Goal: Task Accomplishment & Management: Manage account settings

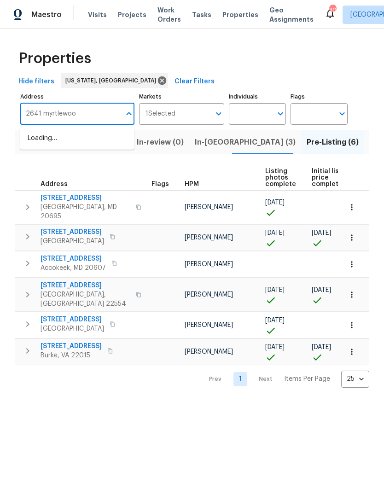
type input "[STREET_ADDRESS]"
click at [90, 141] on li "[STREET_ADDRESS][PERSON_NAME]" at bounding box center [77, 143] width 114 height 25
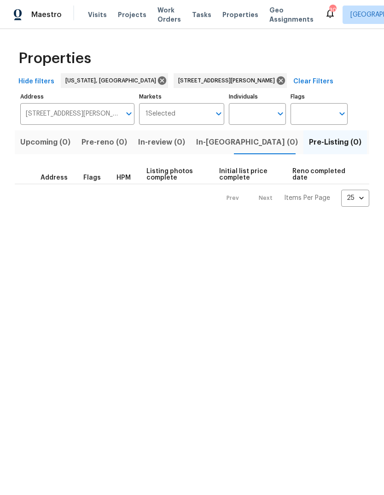
click at [373, 144] on span "Listed (1)" at bounding box center [389, 142] width 33 height 13
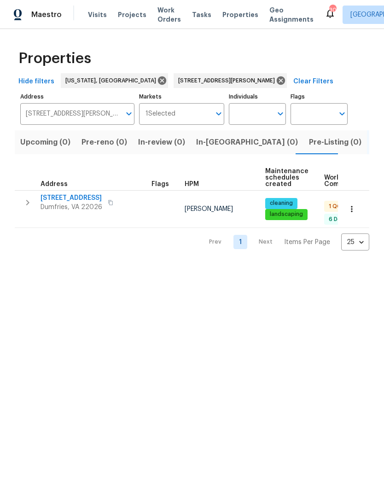
click at [31, 200] on icon "button" at bounding box center [27, 202] width 11 height 11
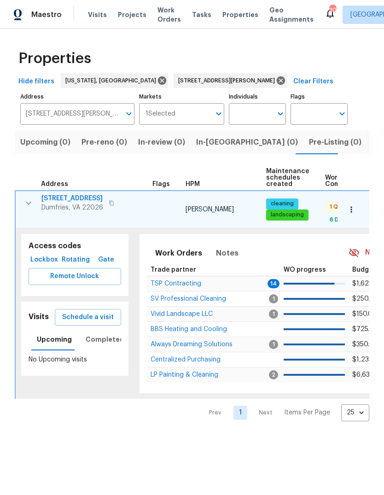
click at [185, 281] on span "TSP Contracting" at bounding box center [176, 284] width 51 height 6
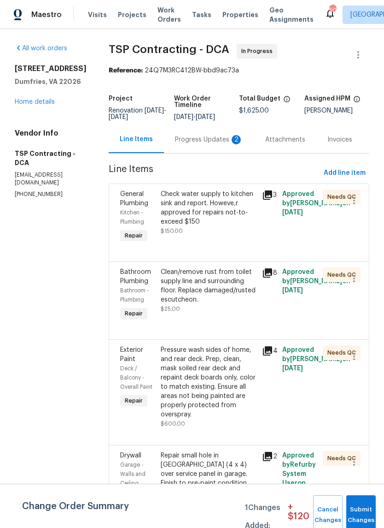
click at [199, 148] on div "Progress Updates 2" at bounding box center [209, 139] width 90 height 27
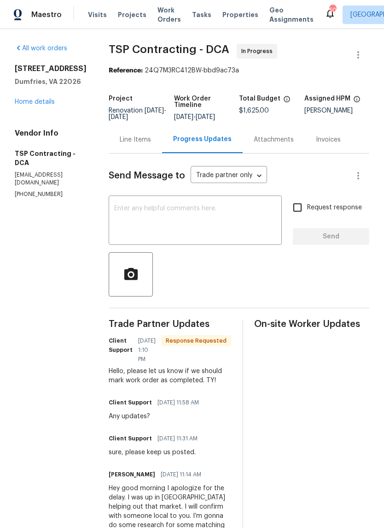
click at [136, 145] on div "Line Items" at bounding box center [135, 139] width 53 height 27
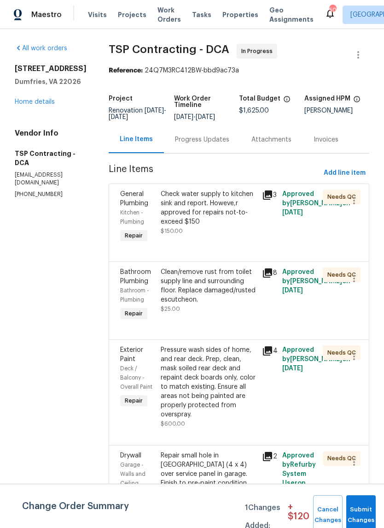
click at [205, 141] on div "Progress Updates" at bounding box center [202, 139] width 54 height 9
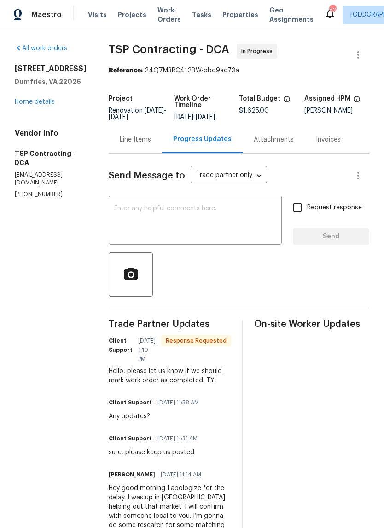
click at [125, 144] on div "Line Items" at bounding box center [135, 139] width 31 height 9
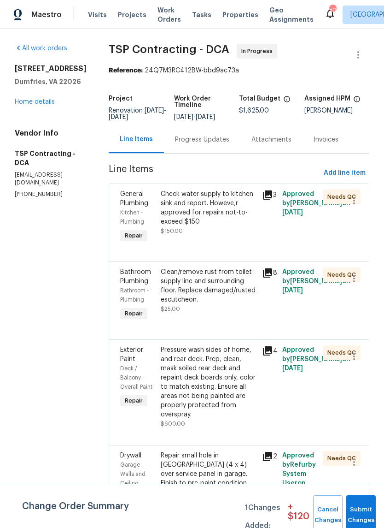
click at [206, 211] on div "Check water supply to kitchen sink and report. Howeve,r approved for repairs no…" at bounding box center [209, 207] width 96 height 37
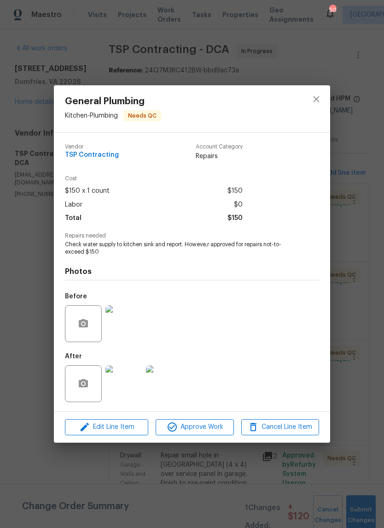
click at [129, 382] on img at bounding box center [124, 383] width 37 height 37
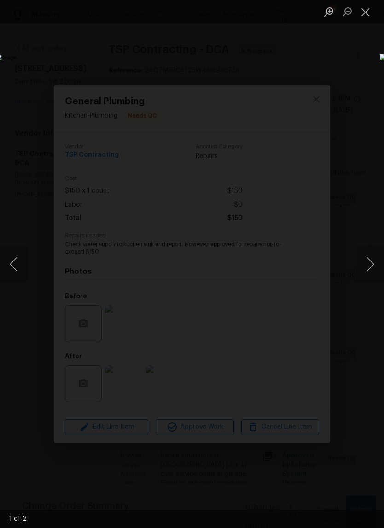
click at [374, 270] on button "Next image" at bounding box center [371, 264] width 28 height 37
click at [368, 12] on button "Close lightbox" at bounding box center [366, 12] width 18 height 16
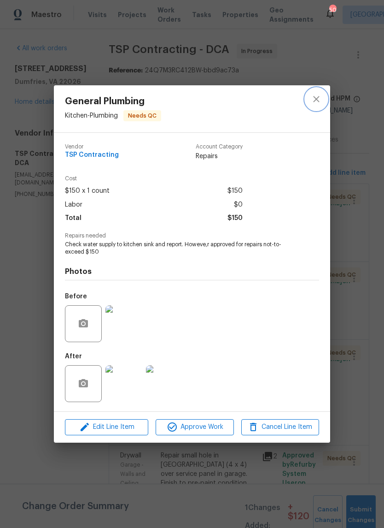
click at [319, 97] on icon "close" at bounding box center [316, 99] width 11 height 11
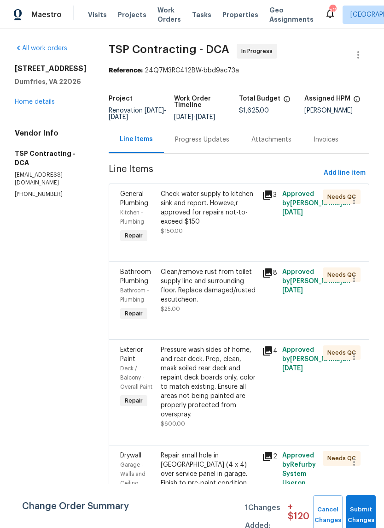
click at [214, 225] on div "Check water supply to kitchen sink and report. Howeve,r approved for repairs no…" at bounding box center [209, 207] width 96 height 37
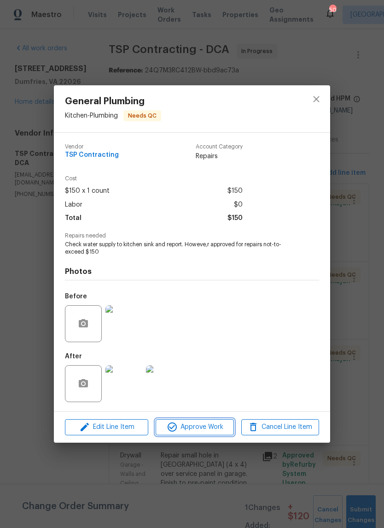
click at [203, 427] on span "Approve Work" at bounding box center [194, 427] width 72 height 12
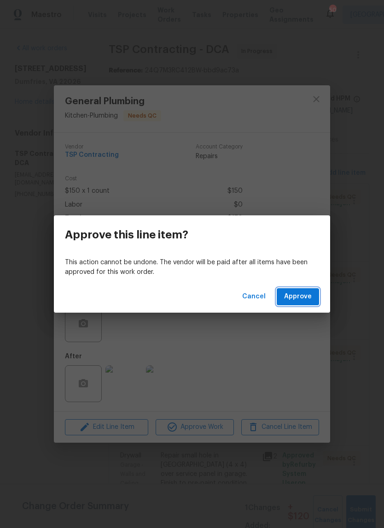
click at [313, 288] on button "Approve" at bounding box center [298, 296] width 42 height 17
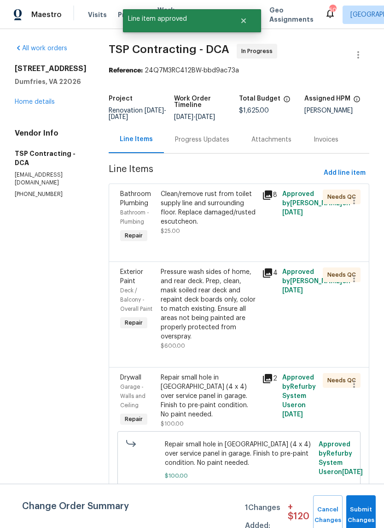
click at [219, 206] on div "Clean/remove rust from toilet supply line and surrounding floor. Replace damage…" at bounding box center [209, 207] width 96 height 37
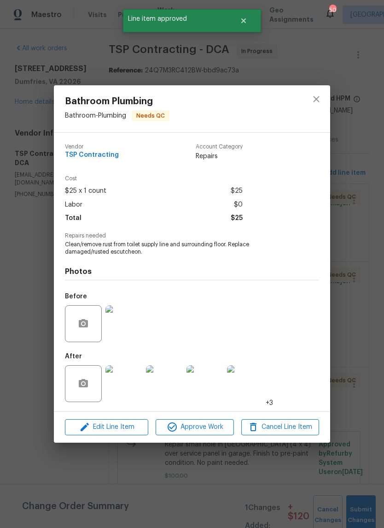
click at [123, 328] on img at bounding box center [124, 323] width 37 height 37
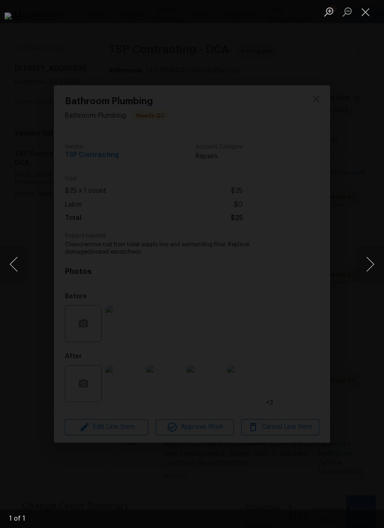
click at [368, 19] on button "Close lightbox" at bounding box center [366, 12] width 18 height 16
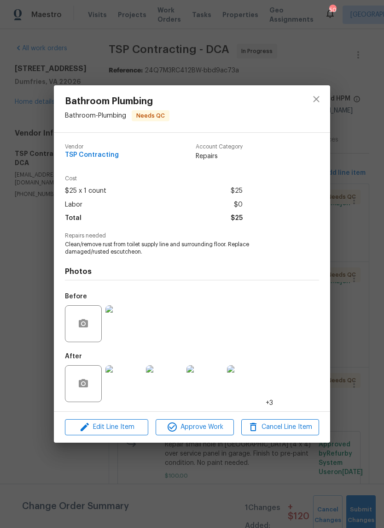
click at [133, 379] on img at bounding box center [124, 383] width 37 height 37
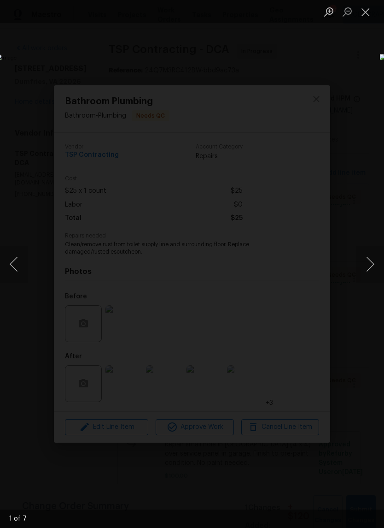
click at [373, 259] on button "Next image" at bounding box center [371, 264] width 28 height 37
click at [366, 19] on button "Close lightbox" at bounding box center [366, 12] width 18 height 16
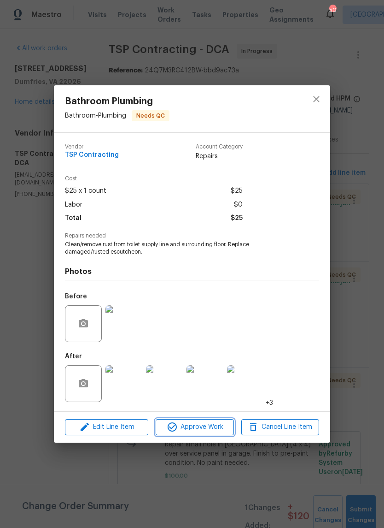
click at [216, 429] on span "Approve Work" at bounding box center [194, 427] width 72 height 12
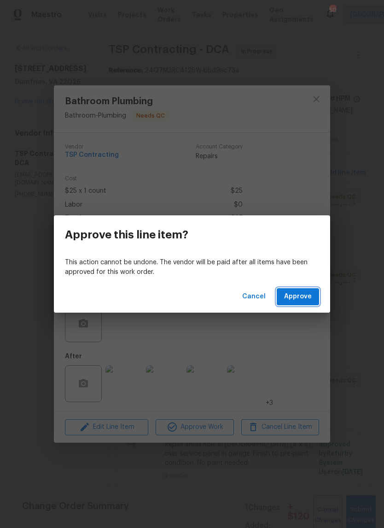
click at [311, 291] on span "Approve" at bounding box center [298, 297] width 28 height 12
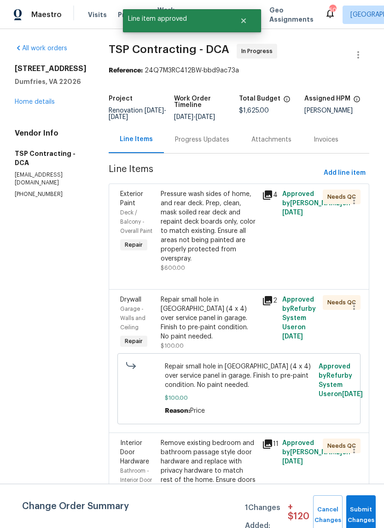
click at [226, 230] on div "Pressure wash sides of home, and rear deck. Prep, clean, mask soiled rear deck …" at bounding box center [209, 226] width 96 height 74
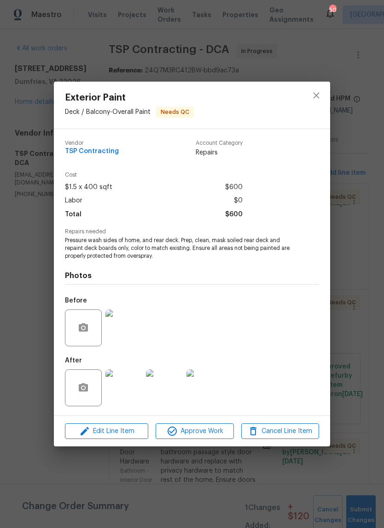
click at [129, 328] on img at bounding box center [124, 327] width 37 height 37
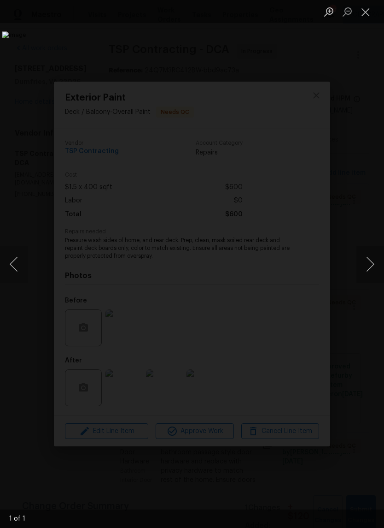
click at [367, 7] on button "Close lightbox" at bounding box center [366, 12] width 18 height 16
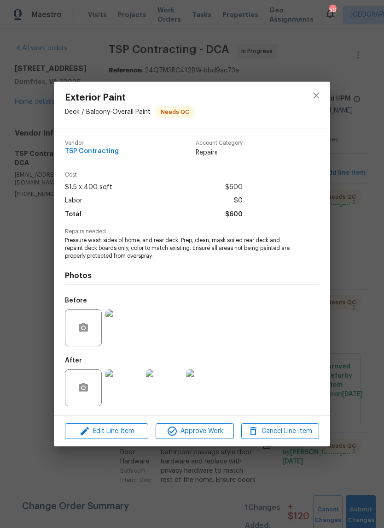
click at [129, 393] on img at bounding box center [124, 387] width 37 height 37
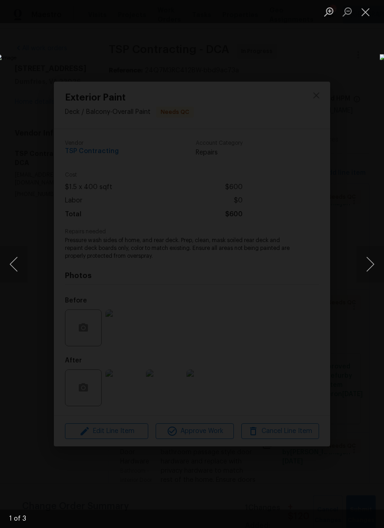
click at [370, 264] on button "Next image" at bounding box center [371, 264] width 28 height 37
click at [370, 266] on button "Next image" at bounding box center [371, 264] width 28 height 37
click at [366, 12] on button "Close lightbox" at bounding box center [366, 12] width 18 height 16
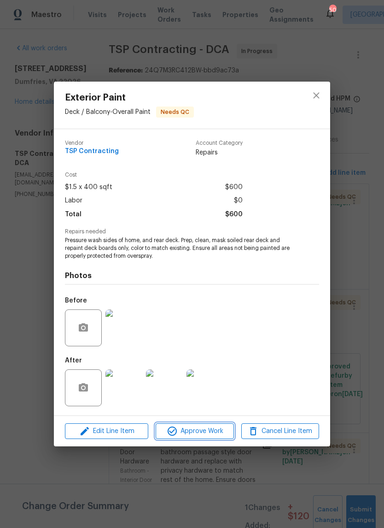
click at [221, 427] on span "Approve Work" at bounding box center [194, 431] width 72 height 12
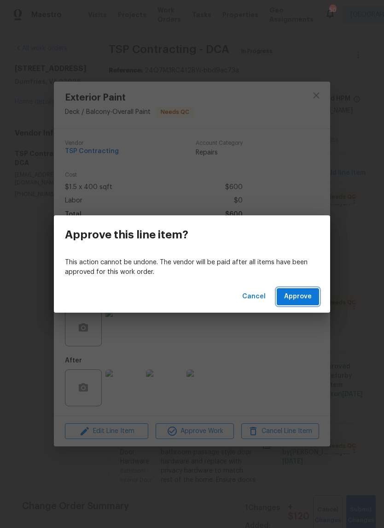
click at [318, 296] on button "Approve" at bounding box center [298, 296] width 42 height 17
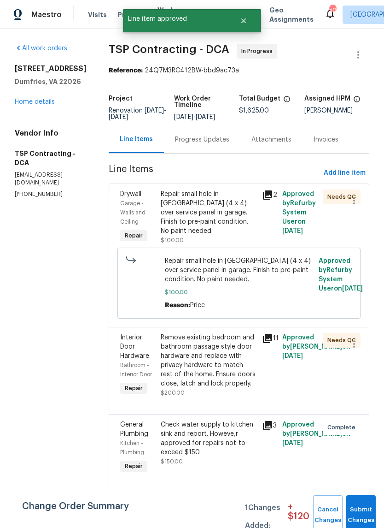
click at [202, 213] on div "Repair small hole in drywall (4 x 4) over service panel in garage. Finish to pr…" at bounding box center [209, 212] width 96 height 46
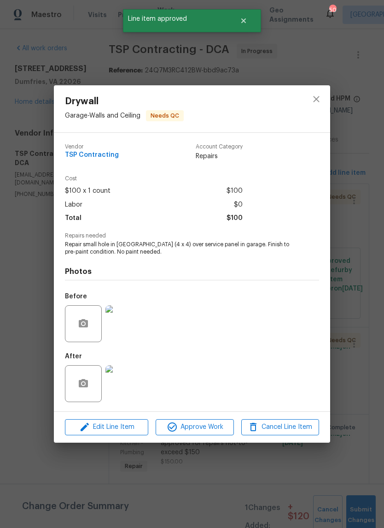
click at [129, 323] on img at bounding box center [124, 323] width 37 height 37
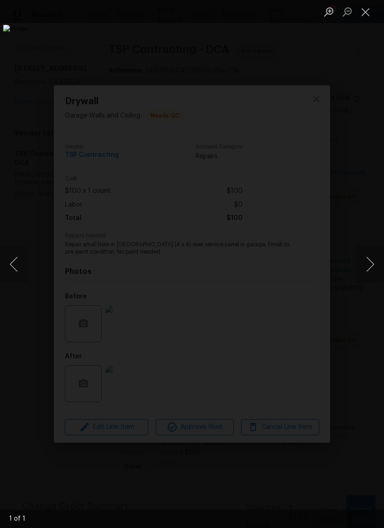
click at [370, 260] on button "Next image" at bounding box center [371, 264] width 28 height 37
click at [371, 261] on button "Next image" at bounding box center [371, 264] width 28 height 37
click at [365, 13] on button "Close lightbox" at bounding box center [366, 12] width 18 height 16
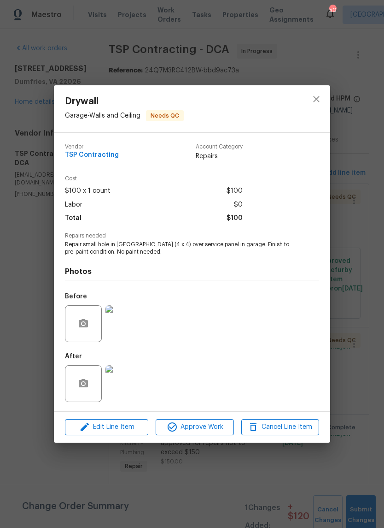
click at [125, 381] on img at bounding box center [124, 383] width 37 height 37
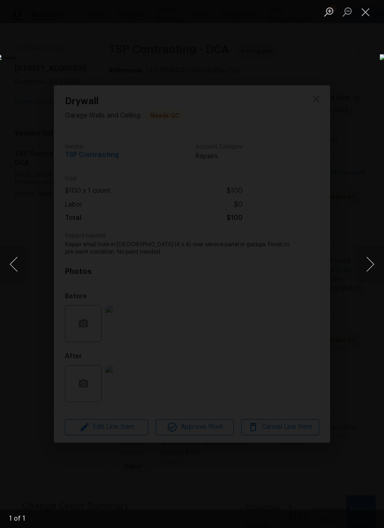
click at [368, 9] on button "Close lightbox" at bounding box center [366, 12] width 18 height 16
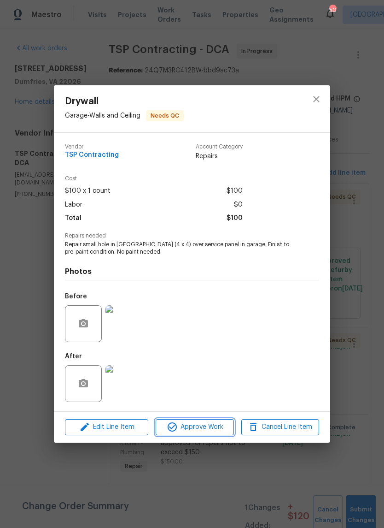
click at [212, 428] on span "Approve Work" at bounding box center [194, 427] width 72 height 12
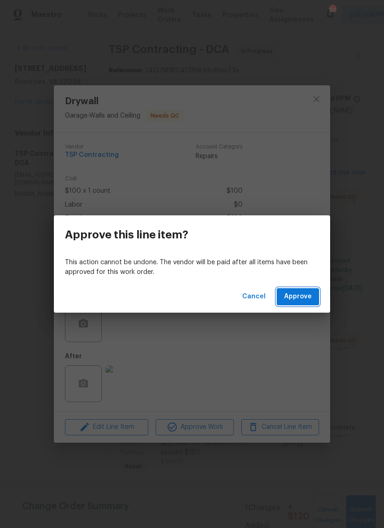
click at [297, 303] on button "Approve" at bounding box center [298, 296] width 42 height 17
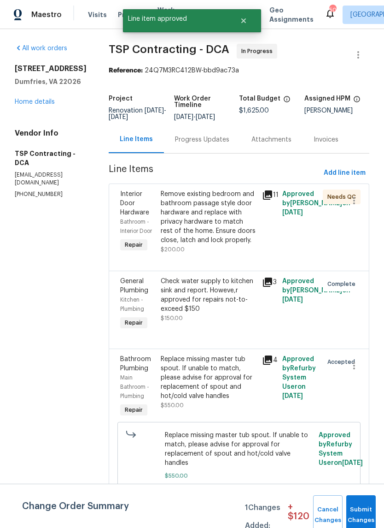
click at [212, 223] on div "Remove existing bedroom and bathroom passage style door hardware and replace wi…" at bounding box center [209, 216] width 96 height 55
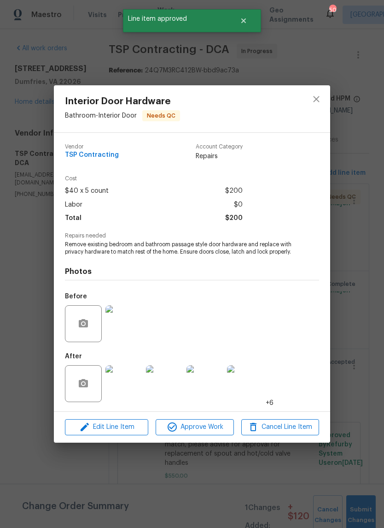
click at [127, 382] on img at bounding box center [124, 383] width 37 height 37
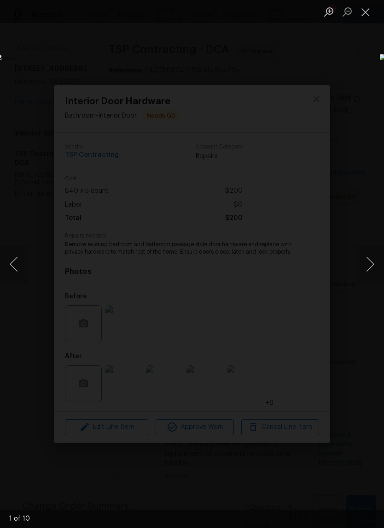
click at [368, 15] on button "Close lightbox" at bounding box center [366, 12] width 18 height 16
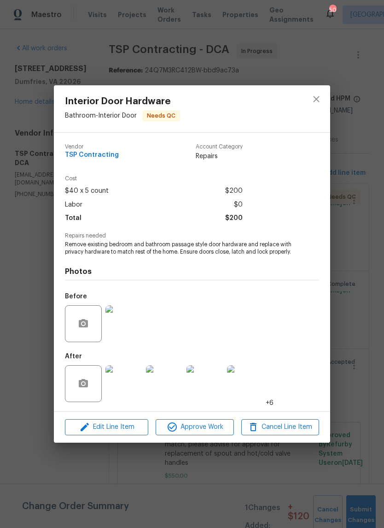
click at [137, 321] on img at bounding box center [124, 323] width 37 height 37
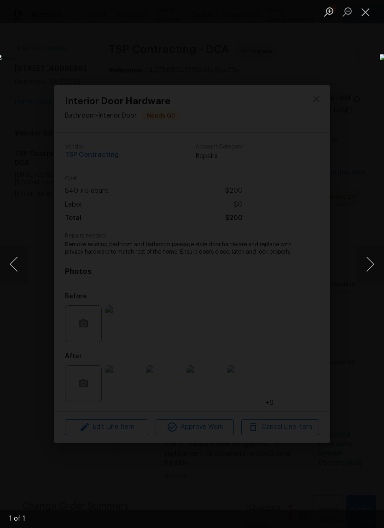
click at [370, 252] on button "Next image" at bounding box center [371, 264] width 28 height 37
click at [368, 15] on button "Close lightbox" at bounding box center [366, 12] width 18 height 16
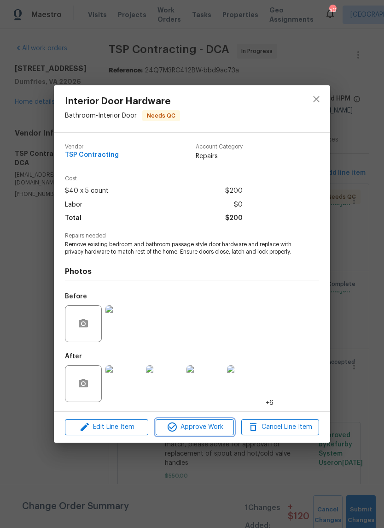
click at [219, 427] on span "Approve Work" at bounding box center [194, 427] width 72 height 12
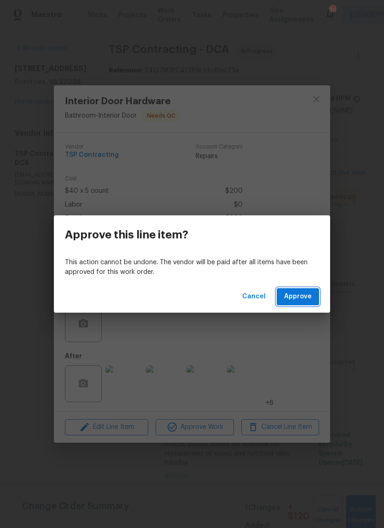
click at [305, 297] on span "Approve" at bounding box center [298, 297] width 28 height 12
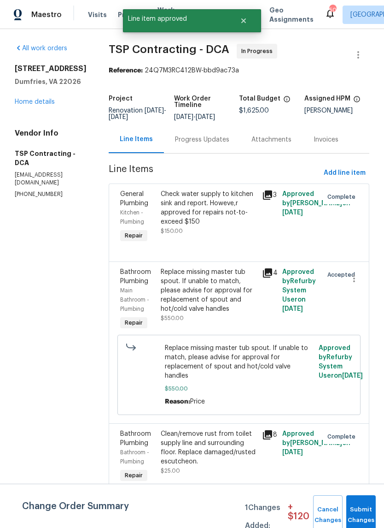
click at [49, 105] on link "Home details" at bounding box center [35, 102] width 40 height 6
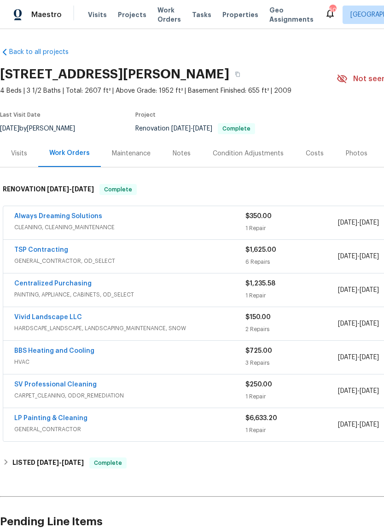
click at [80, 217] on link "Always Dreaming Solutions" at bounding box center [58, 216] width 88 height 6
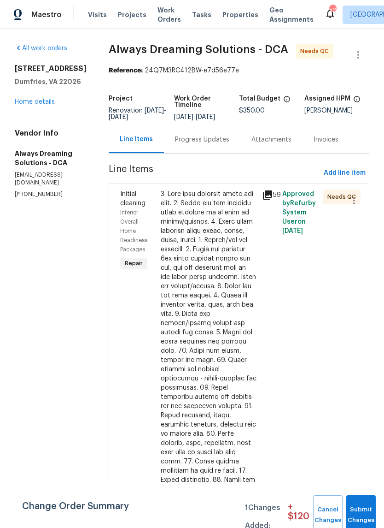
click at [223, 144] on div "Progress Updates" at bounding box center [202, 139] width 54 height 9
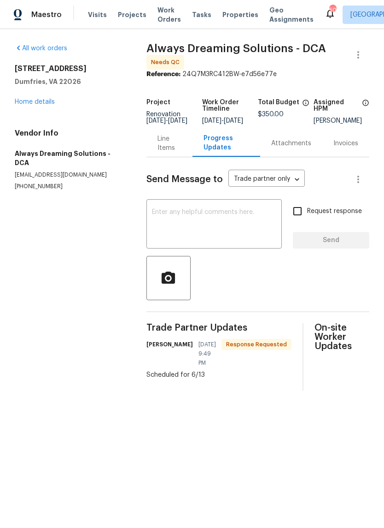
click at [198, 177] on div "Send Message to Trade partner only Trade partner only ​" at bounding box center [247, 179] width 201 height 22
click at [169, 150] on div "Line Items" at bounding box center [170, 143] width 24 height 18
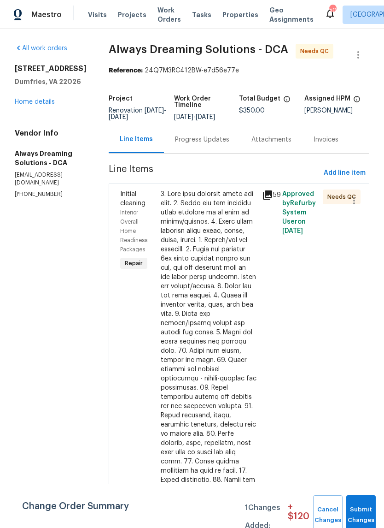
click at [237, 301] on div at bounding box center [209, 410] width 96 height 442
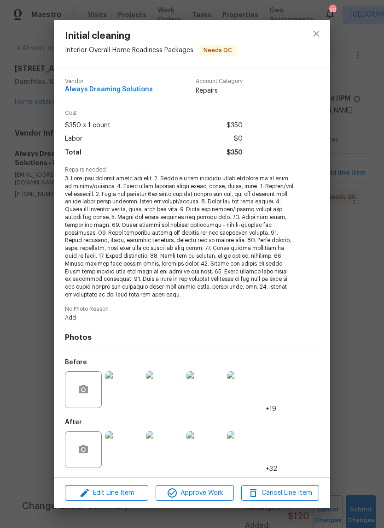
scroll to position [23, 0]
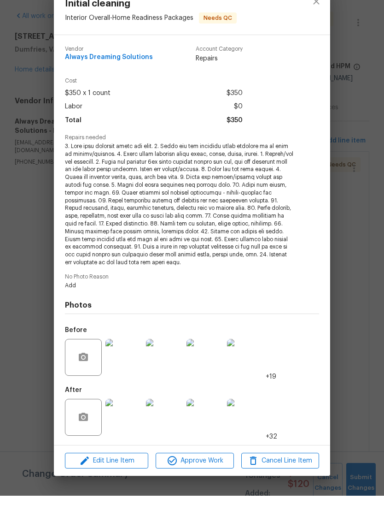
click at [132, 431] on img at bounding box center [124, 449] width 37 height 37
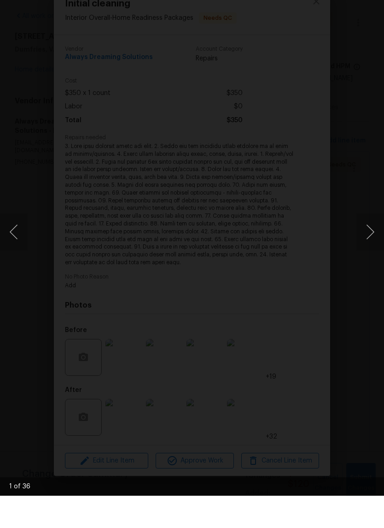
click at [370, 246] on button "Next image" at bounding box center [371, 264] width 28 height 37
click at [369, 246] on button "Next image" at bounding box center [371, 264] width 28 height 37
click at [370, 246] on button "Next image" at bounding box center [371, 264] width 28 height 37
click at [365, 65] on div "Lightbox" at bounding box center [192, 264] width 384 height 528
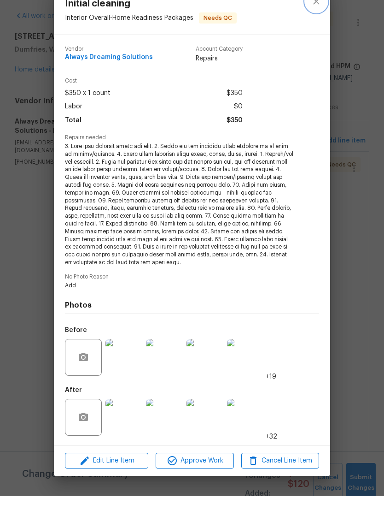
click at [314, 30] on icon "close" at bounding box center [316, 33] width 6 height 6
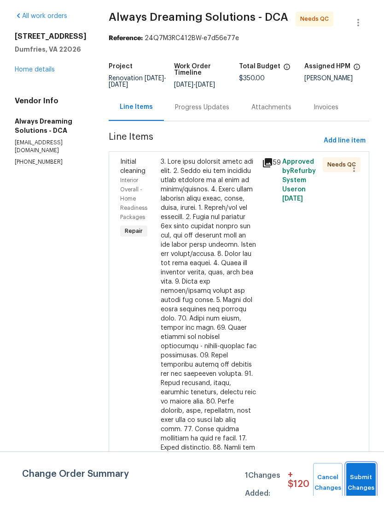
click at [366, 504] on span "Submit Changes" at bounding box center [361, 514] width 20 height 21
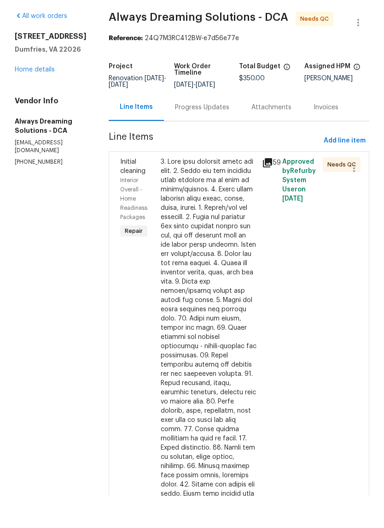
click at [236, 261] on div at bounding box center [209, 410] width 96 height 442
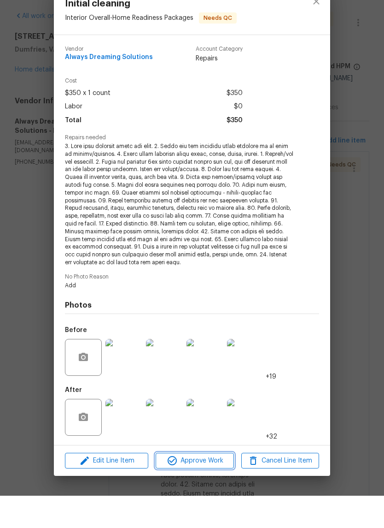
click at [221, 487] on span "Approve Work" at bounding box center [194, 493] width 72 height 12
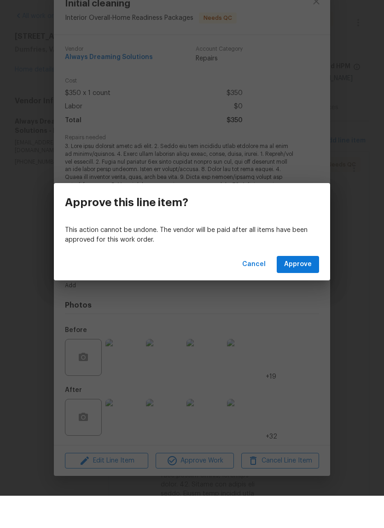
click at [306, 291] on span "Approve" at bounding box center [298, 297] width 28 height 12
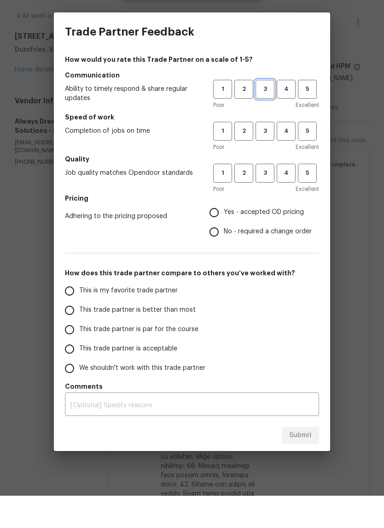
click at [273, 116] on span "3" at bounding box center [265, 121] width 17 height 11
click at [269, 158] on span "3" at bounding box center [265, 163] width 17 height 11
click at [277, 196] on button "4" at bounding box center [286, 205] width 19 height 19
click at [213, 235] on input "Yes - accepted OD pricing" at bounding box center [214, 244] width 19 height 19
radio input "true"
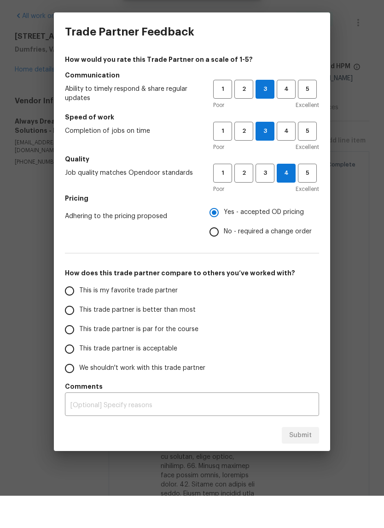
click at [138, 357] on span "This trade partner is par for the course" at bounding box center [138, 362] width 119 height 10
click at [79, 352] on input "This trade partner is par for the course" at bounding box center [69, 361] width 19 height 19
click at [305, 462] on span "Submit" at bounding box center [300, 468] width 23 height 12
radio input "true"
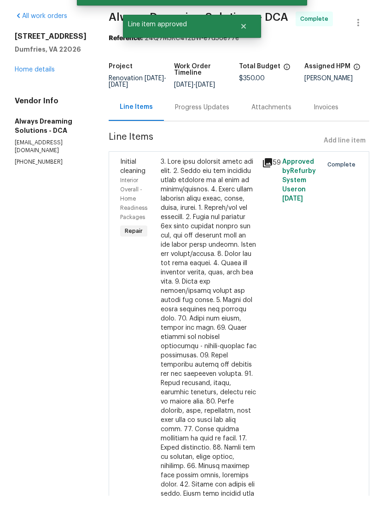
click at [45, 99] on link "Home details" at bounding box center [35, 102] width 40 height 6
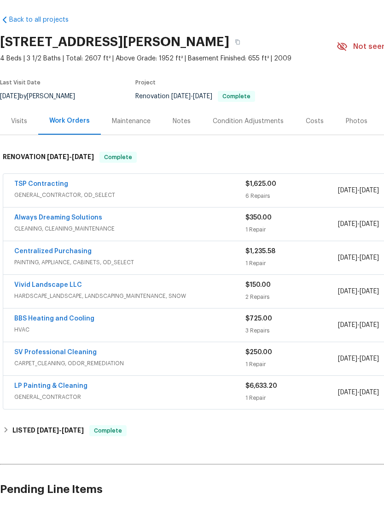
click at [28, 213] on link "TSP Contracting" at bounding box center [41, 216] width 54 height 6
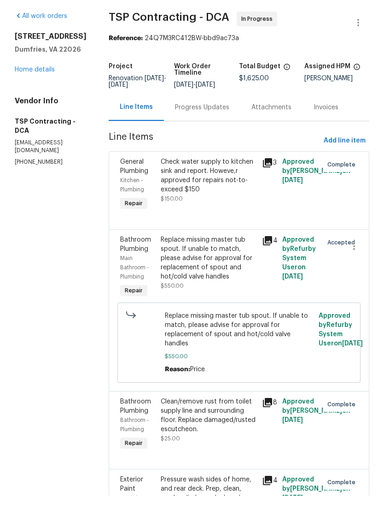
click at [207, 267] on div "Replace missing master tub spout. If unable to match, please advise for approva…" at bounding box center [209, 290] width 96 height 46
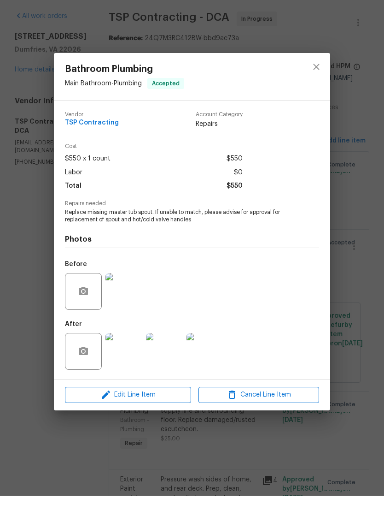
click at [127, 365] on img at bounding box center [124, 383] width 37 height 37
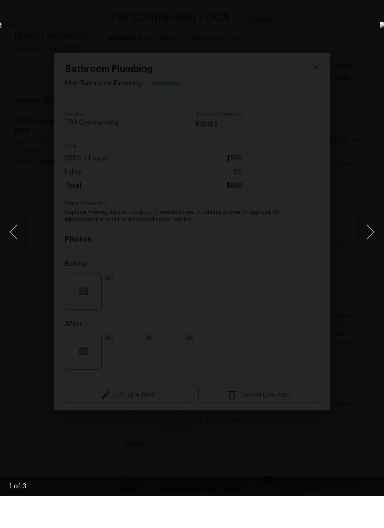
click at [369, 246] on button "Next image" at bounding box center [371, 264] width 28 height 37
click at [367, 246] on button "Next image" at bounding box center [371, 264] width 28 height 37
click at [366, 246] on button "Next image" at bounding box center [371, 264] width 28 height 37
click at [301, 105] on img "Lightbox" at bounding box center [148, 263] width 305 height 419
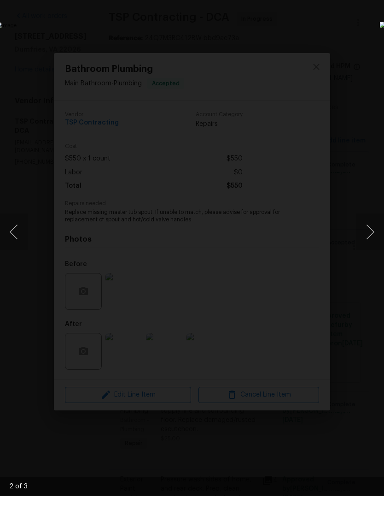
click at [301, 82] on img "Lightbox" at bounding box center [148, 263] width 305 height 419
click at [301, 105] on img "Lightbox" at bounding box center [148, 263] width 305 height 419
click at [301, 104] on img "Lightbox" at bounding box center [148, 263] width 305 height 419
click at [368, 94] on div "Lightbox" at bounding box center [192, 264] width 384 height 528
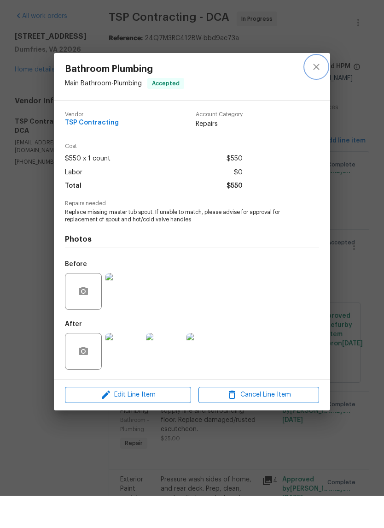
click at [316, 94] on icon "close" at bounding box center [316, 99] width 11 height 11
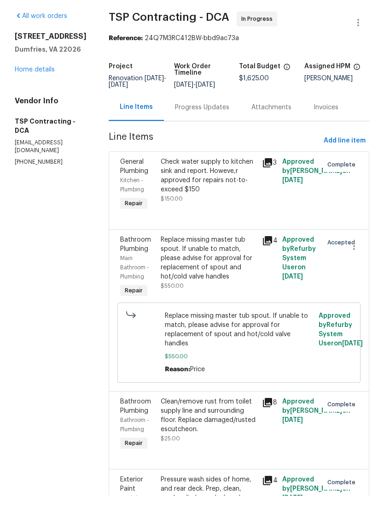
click at [206, 126] on div "Progress Updates" at bounding box center [202, 139] width 76 height 27
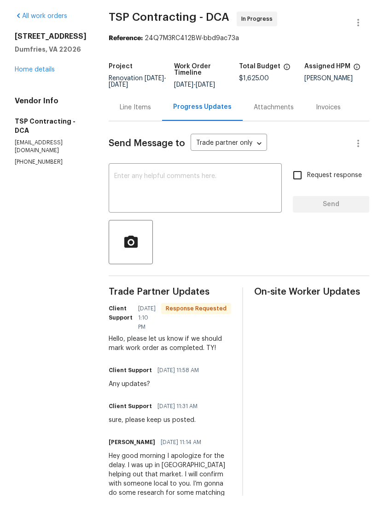
click at [177, 205] on textarea at bounding box center [195, 221] width 162 height 32
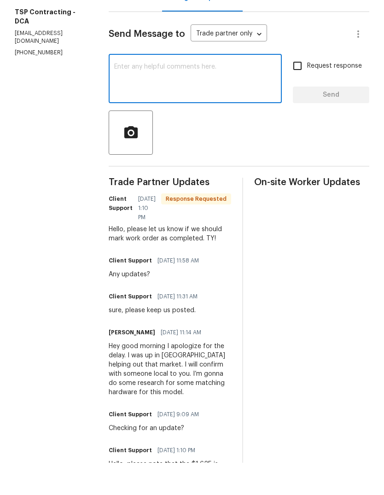
scroll to position [67, 0]
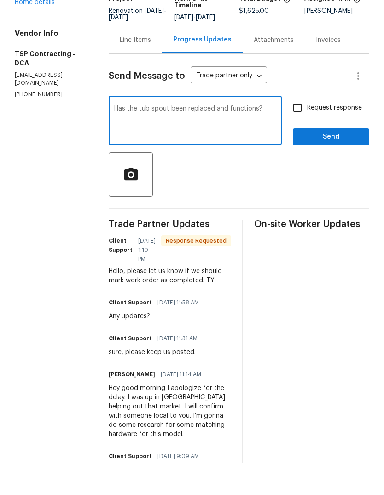
type textarea "Has the tub spout been replaced and functions?"
click at [301, 130] on input "Request response" at bounding box center [297, 139] width 19 height 19
checkbox input "true"
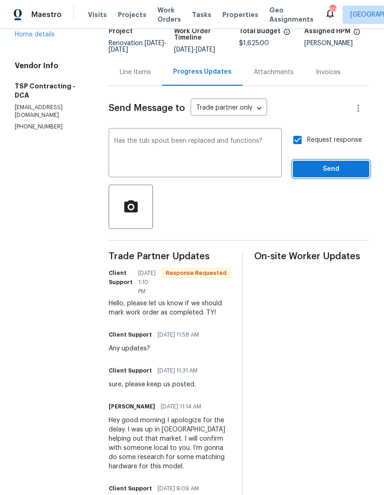
click at [340, 164] on span "Send" at bounding box center [331, 170] width 62 height 12
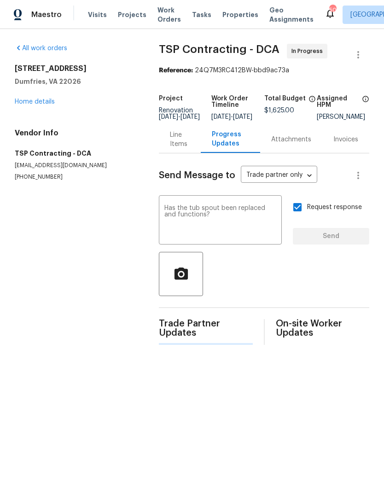
scroll to position [0, 0]
